Goal: Transaction & Acquisition: Obtain resource

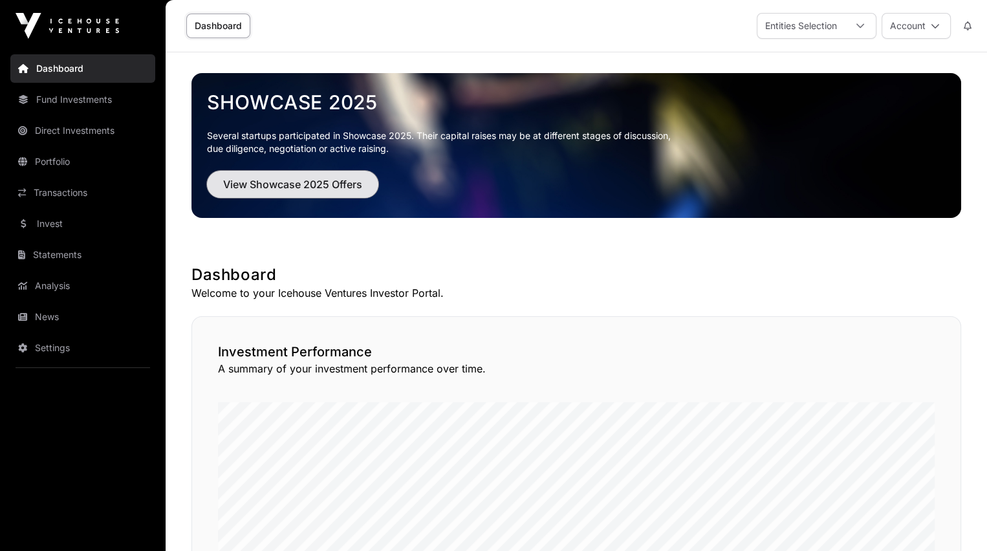
click at [292, 180] on span "View Showcase 2025 Offers" at bounding box center [292, 185] width 139 height 16
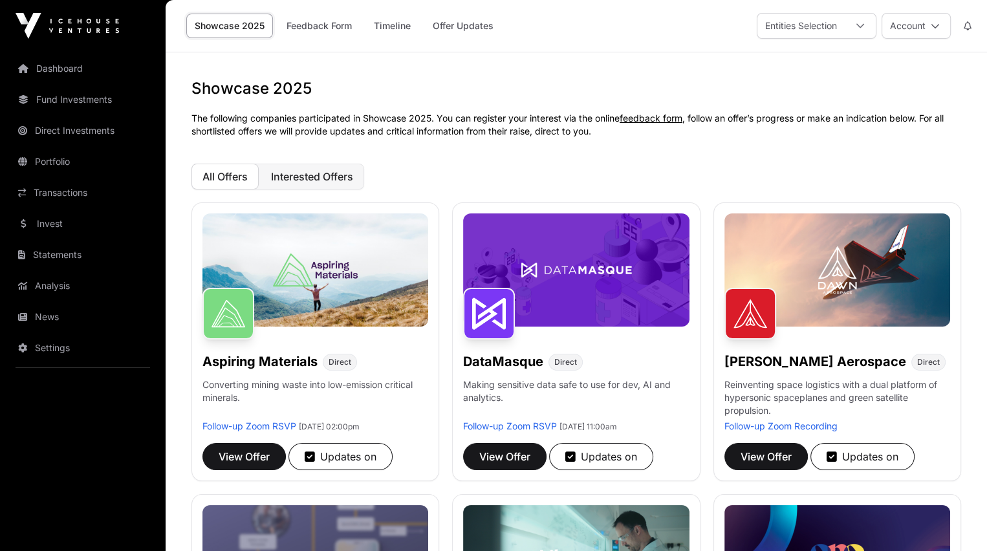
click at [301, 179] on span "Interested Offers" at bounding box center [312, 176] width 82 height 13
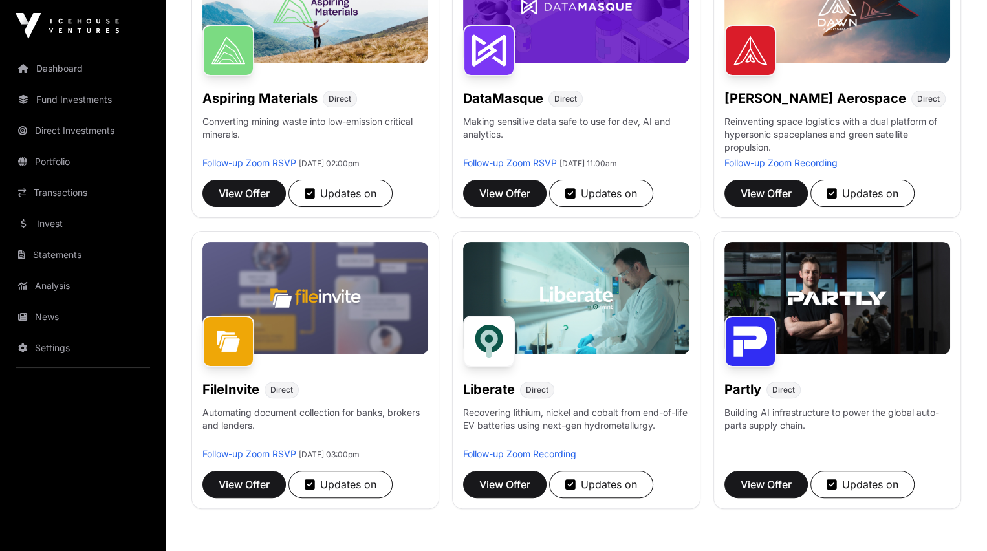
scroll to position [257, 0]
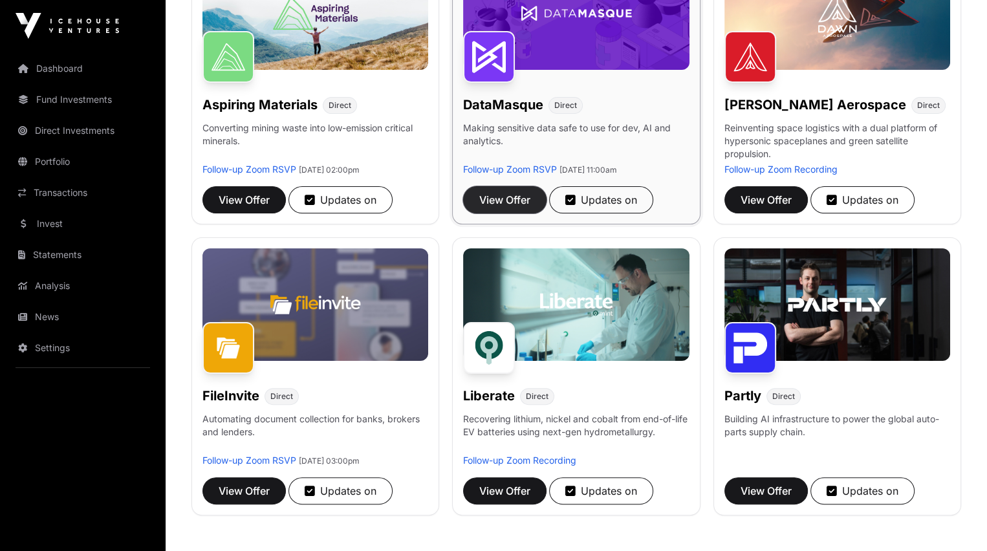
click at [520, 204] on span "View Offer" at bounding box center [504, 200] width 51 height 16
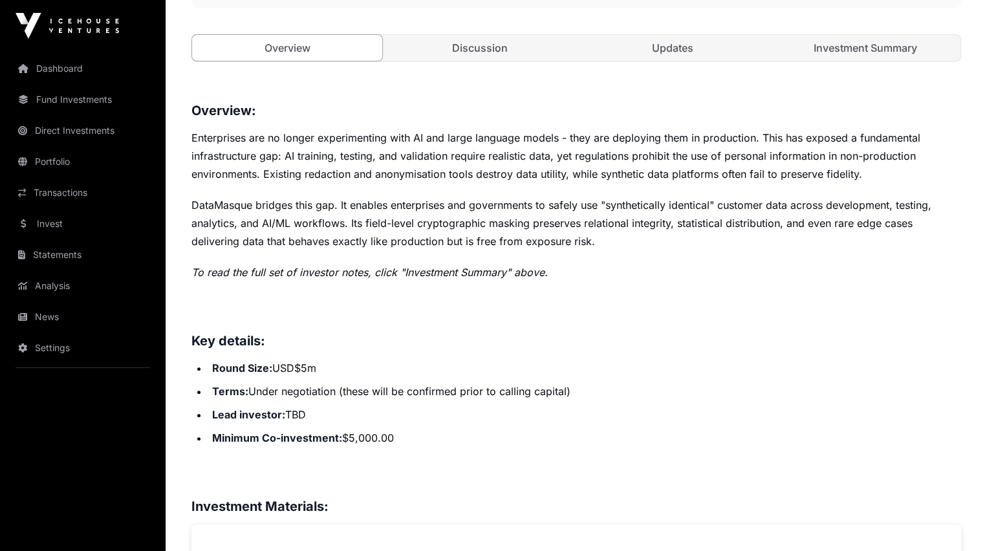
scroll to position [462, 0]
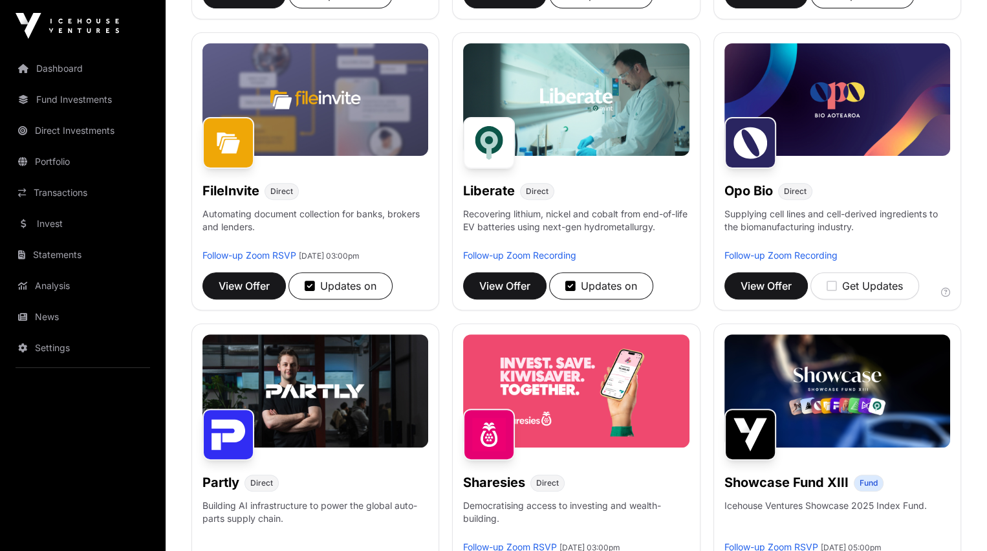
scroll to position [257, 0]
